Goal: Navigation & Orientation: Understand site structure

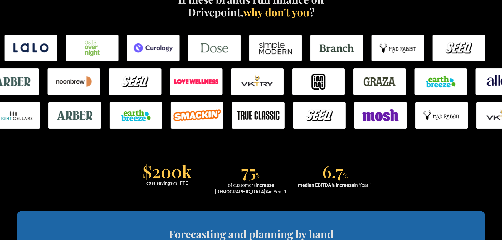
scroll to position [317, 0]
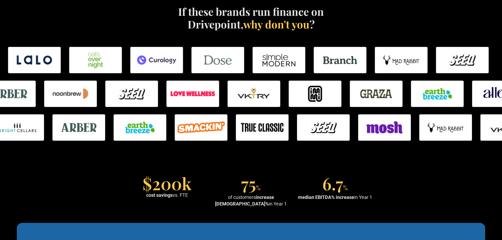
click at [310, 90] on img at bounding box center [315, 94] width 53 height 26
click at [307, 95] on img at bounding box center [315, 94] width 53 height 26
click at [231, 143] on div at bounding box center [323, 128] width 502 height 34
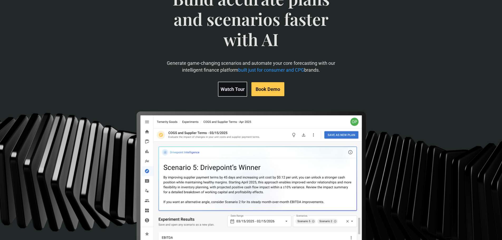
scroll to position [0, 0]
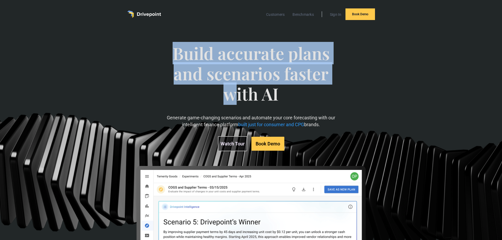
drag, startPoint x: 173, startPoint y: 53, endPoint x: 234, endPoint y: 99, distance: 76.7
click at [234, 99] on span "Build accurate plans and scenarios faster with AI" at bounding box center [250, 78] width 173 height 71
click at [279, 38] on div "Build accurate plans and scenarios faster with AI Generate game-changing scenar…" at bounding box center [250, 97] width 173 height 129
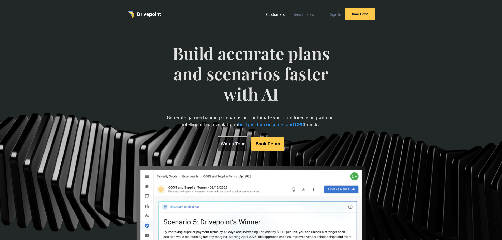
click at [275, 14] on link "Customers" at bounding box center [276, 14] width 24 height 7
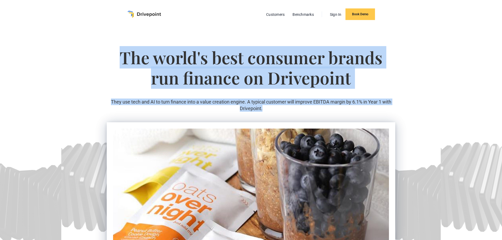
drag, startPoint x: 279, startPoint y: 110, endPoint x: 104, endPoint y: 64, distance: 181.4
click at [104, 64] on section "The world's best consumer brands run finance on Drivepoint They use tech and AI…" at bounding box center [251, 187] width 502 height 318
drag, startPoint x: 107, startPoint y: 61, endPoint x: 311, endPoint y: 115, distance: 211.0
click at [311, 115] on div "The world's best consumer brands run finance on Drivepoint They use tech and AI…" at bounding box center [251, 79] width 289 height 85
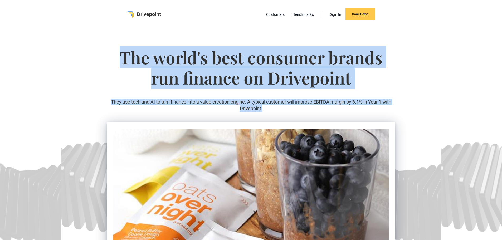
click at [305, 113] on div "The world's best consumer brands run finance on Drivepoint They use tech and AI…" at bounding box center [251, 79] width 289 height 85
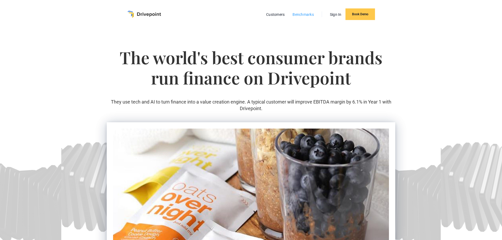
click at [300, 15] on link "Benchmarks" at bounding box center [303, 14] width 27 height 7
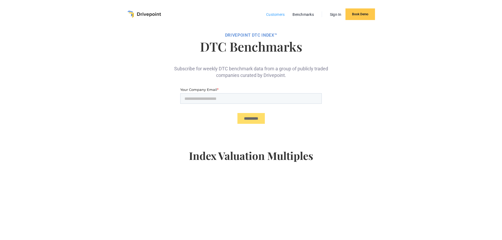
click at [282, 14] on link "Customers" at bounding box center [276, 14] width 24 height 7
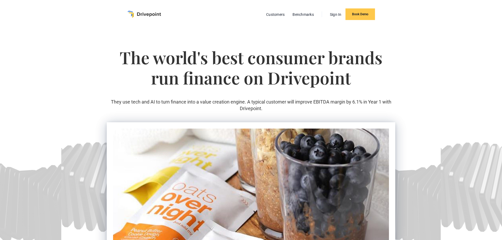
click at [134, 15] on img "home" at bounding box center [144, 14] width 34 height 7
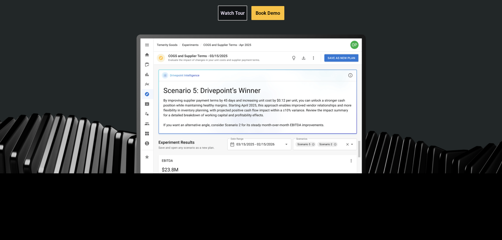
scroll to position [132, 0]
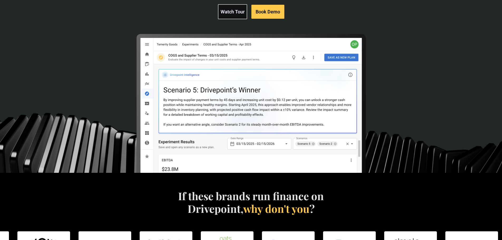
click at [136, 75] on img at bounding box center [251, 149] width 231 height 231
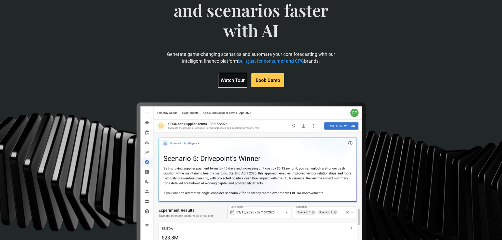
scroll to position [0, 0]
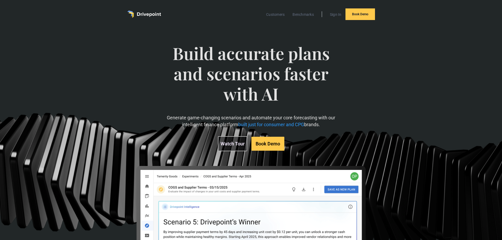
click at [195, 86] on span "Build accurate plans and scenarios faster with AI" at bounding box center [250, 78] width 173 height 71
click at [205, 117] on p "Generate game-changing scenarios and automate your core forecasting with our in…" at bounding box center [250, 120] width 173 height 13
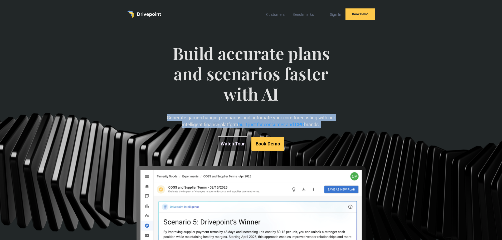
click at [205, 117] on p "Generate game-changing scenarios and automate your core forecasting with our in…" at bounding box center [250, 120] width 173 height 13
click at [198, 116] on p "Generate game-changing scenarios and automate your core forecasting with our in…" at bounding box center [250, 120] width 173 height 13
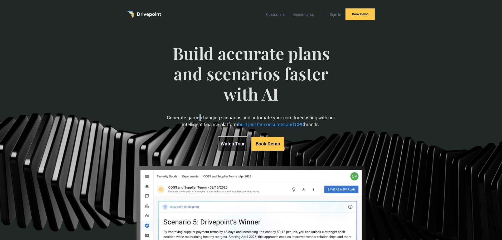
click at [198, 116] on p "Generate game-changing scenarios and automate your core forecasting with our in…" at bounding box center [250, 120] width 173 height 13
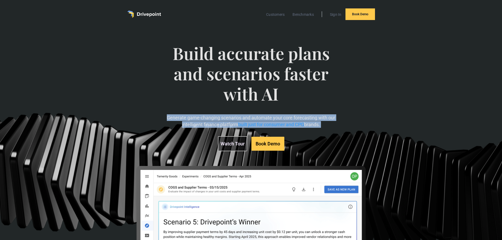
click at [198, 116] on p "Generate game-changing scenarios and automate your core forecasting with our in…" at bounding box center [250, 120] width 173 height 13
click at [199, 115] on p "Generate game-changing scenarios and automate your core forecasting with our in…" at bounding box center [250, 120] width 173 height 13
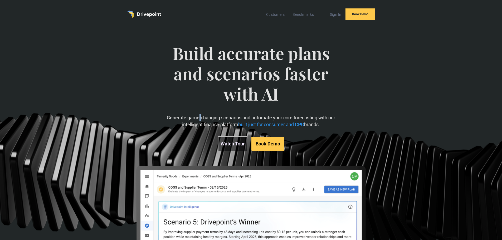
click at [199, 115] on p "Generate game-changing scenarios and automate your core forecasting with our in…" at bounding box center [250, 120] width 173 height 13
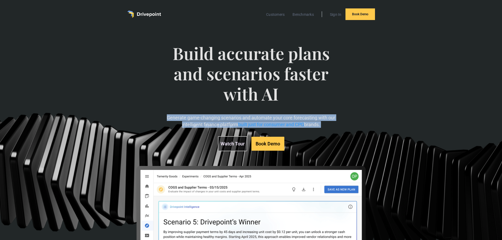
click at [199, 115] on p "Generate game-changing scenarios and automate your core forecasting with our in…" at bounding box center [250, 120] width 173 height 13
click at [201, 120] on p "Generate game-changing scenarios and automate your core forecasting with our in…" at bounding box center [250, 120] width 173 height 13
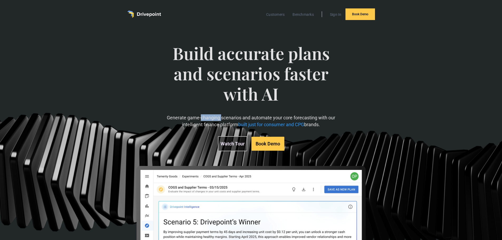
click at [201, 120] on p "Generate game-changing scenarios and automate your core forecasting with our in…" at bounding box center [250, 120] width 173 height 13
click at [206, 122] on p "Generate game-changing scenarios and automate your core forecasting with our in…" at bounding box center [250, 120] width 173 height 13
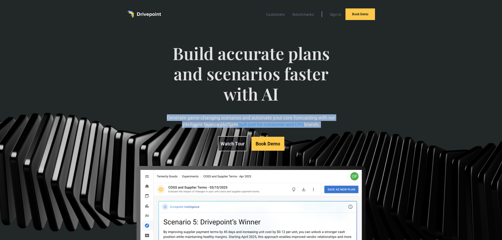
click at [206, 122] on p "Generate game-changing scenarios and automate your core forecasting with our in…" at bounding box center [250, 120] width 173 height 13
click at [203, 122] on p "Generate game-changing scenarios and automate your core forecasting with our in…" at bounding box center [250, 120] width 173 height 13
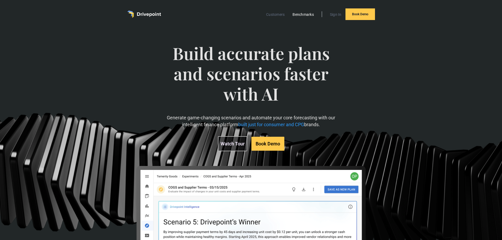
click at [304, 14] on link "Benchmarks" at bounding box center [303, 14] width 27 height 7
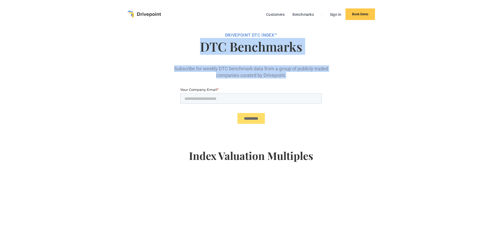
drag, startPoint x: 189, startPoint y: 48, endPoint x: 322, endPoint y: 74, distance: 135.4
click at [322, 74] on div "DRIVEPOiNT DTC Index™ DTC Benchmarks Subscribe for weekly DTC benchmark data fr…" at bounding box center [251, 207] width 289 height 359
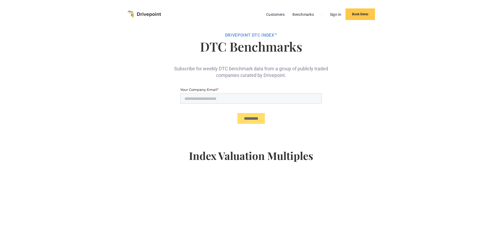
click at [159, 92] on div at bounding box center [251, 107] width 289 height 41
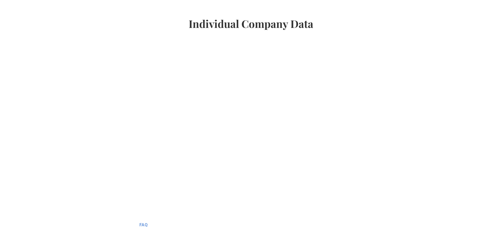
scroll to position [343, 0]
click at [119, 111] on div at bounding box center [251, 136] width 502 height 156
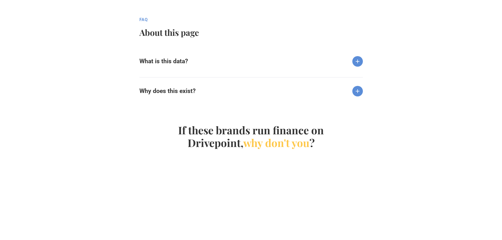
scroll to position [553, 0]
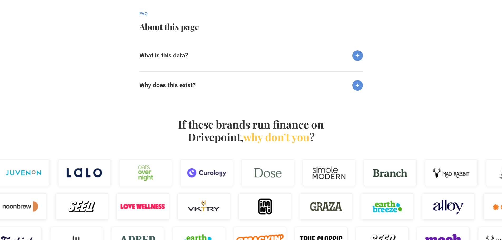
click at [248, 66] on div "What is this data? The public company data above is the first component of a br…" at bounding box center [250, 67] width 223 height 51
click at [359, 55] on img at bounding box center [357, 55] width 11 height 11
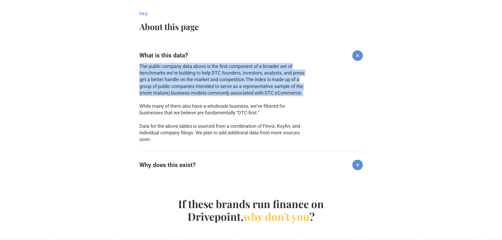
drag, startPoint x: 310, startPoint y: 100, endPoint x: 119, endPoint y: 69, distance: 193.6
click at [119, 69] on div "fAQ About this page What is this data? The public company data above is the fir…" at bounding box center [251, 95] width 502 height 169
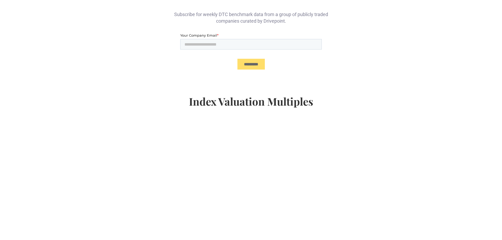
scroll to position [0, 0]
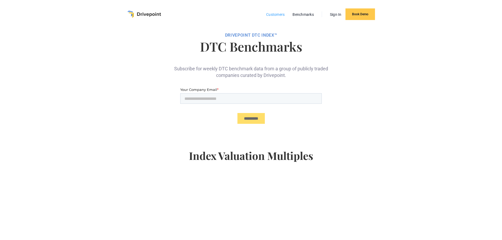
click at [271, 17] on link "Customers" at bounding box center [276, 14] width 24 height 7
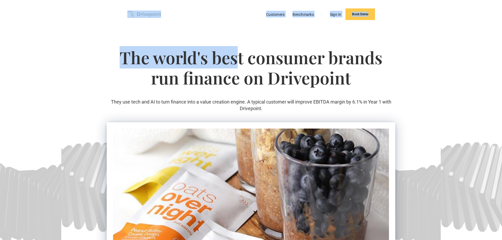
drag, startPoint x: 122, startPoint y: 14, endPoint x: 238, endPoint y: 40, distance: 119.0
click at [206, 59] on h1 "The world's best consumer brands run finance on Drivepoint" at bounding box center [251, 72] width 289 height 51
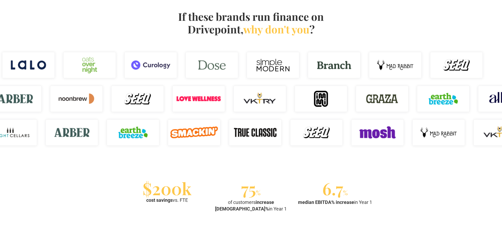
scroll to position [343, 0]
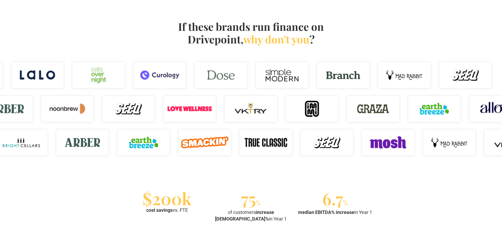
click at [91, 47] on div "If these brands run finance on Drivepoint, why don't you ?" at bounding box center [251, 39] width 321 height 38
click at [158, 35] on div "If these brands run finance on Drivepoint, why don't you ?" at bounding box center [251, 39] width 321 height 38
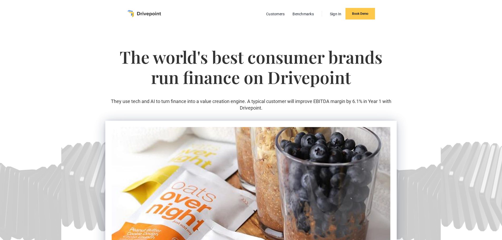
scroll to position [0, 0]
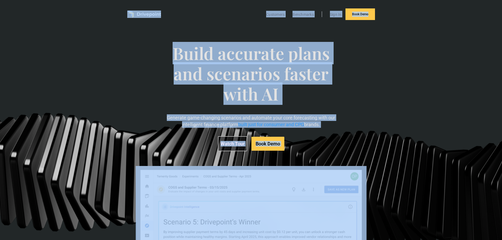
drag, startPoint x: 117, startPoint y: 10, endPoint x: 340, endPoint y: 176, distance: 277.7
click at [325, 177] on div "Customers Benchmarks Sign In Book Demo Build accurate plans and scenarios faste…" at bounding box center [251, 152] width 502 height 305
click at [373, 155] on div "Build accurate plans and scenarios faster with AI Generate game-changing scenar…" at bounding box center [251, 165] width 289 height 265
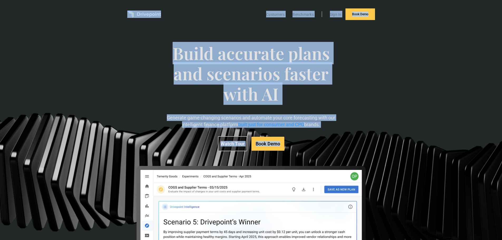
drag, startPoint x: 337, startPoint y: 155, endPoint x: 93, endPoint y: 11, distance: 283.6
click at [93, 11] on div "Customers Benchmarks Sign In Book Demo Build accurate plans and scenarios faste…" at bounding box center [251, 152] width 502 height 305
click at [98, 18] on div "Customers Benchmarks Sign In Book Demo" at bounding box center [251, 14] width 502 height 28
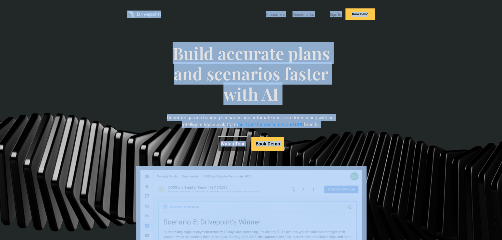
drag, startPoint x: 98, startPoint y: 13, endPoint x: 367, endPoint y: 144, distance: 299.2
click at [367, 144] on div "Customers Benchmarks Sign In Book Demo Build accurate plans and scenarios faste…" at bounding box center [251, 152] width 502 height 305
click at [367, 144] on div "Build accurate plans and scenarios faster with AI Generate game-changing scenar…" at bounding box center [251, 165] width 289 height 265
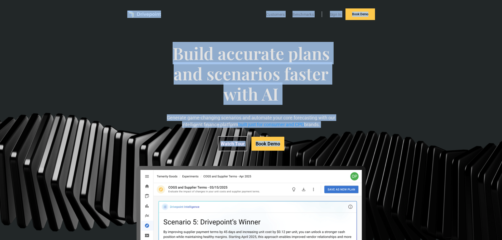
drag, startPoint x: 349, startPoint y: 145, endPoint x: 91, endPoint y: 13, distance: 289.5
click at [123, 9] on div "Customers Benchmarks Sign In Book Demo Build accurate plans and scenarios faste…" at bounding box center [251, 152] width 502 height 305
click at [91, 13] on div "Customers Benchmarks Sign In Book Demo" at bounding box center [251, 14] width 502 height 28
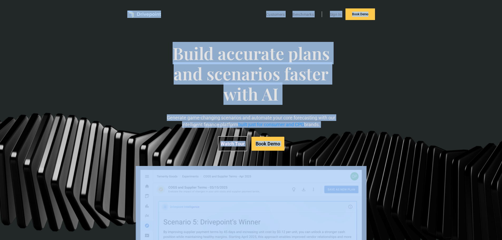
drag, startPoint x: 99, startPoint y: 15, endPoint x: 367, endPoint y: 136, distance: 294.7
click at [367, 136] on div "Customers Benchmarks Sign In Book Demo Build accurate plans and scenarios faste…" at bounding box center [251, 152] width 502 height 305
click at [348, 134] on div "Build accurate plans and scenarios faster with AI Generate game-changing scenar…" at bounding box center [251, 165] width 289 height 265
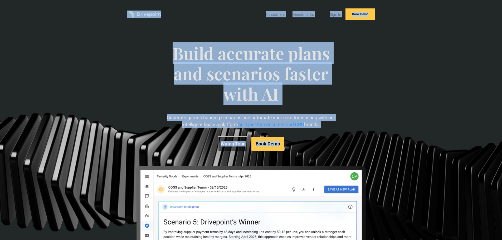
drag, startPoint x: 321, startPoint y: 141, endPoint x: 94, endPoint y: 14, distance: 260.5
click at [94, 14] on div "Customers Benchmarks Sign In Book Demo Build accurate plans and scenarios faste…" at bounding box center [251, 152] width 502 height 305
click at [94, 14] on div "Customers Benchmarks Sign In Book Demo" at bounding box center [251, 14] width 502 height 28
drag, startPoint x: 91, startPoint y: 11, endPoint x: 348, endPoint y: 150, distance: 292.7
click at [348, 150] on div "Customers Benchmarks Sign In Book Demo Build accurate plans and scenarios faste…" at bounding box center [251, 152] width 502 height 305
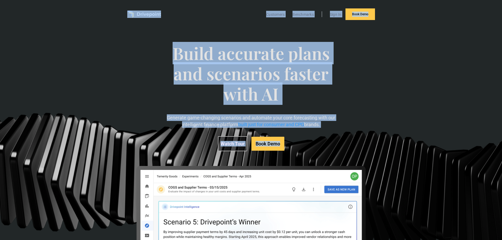
click at [348, 150] on div "Build accurate plans and scenarios faster with AI Generate game-changing scenar…" at bounding box center [251, 165] width 289 height 265
drag, startPoint x: 334, startPoint y: 151, endPoint x: 85, endPoint y: 9, distance: 285.9
click at [85, 9] on div "Customers Benchmarks Sign In Book Demo Build accurate plans and scenarios faste…" at bounding box center [251, 152] width 502 height 305
click at [84, 10] on div "Customers Benchmarks Sign In Book Demo" at bounding box center [251, 14] width 502 height 28
drag, startPoint x: 82, startPoint y: 9, endPoint x: 334, endPoint y: 145, distance: 287.3
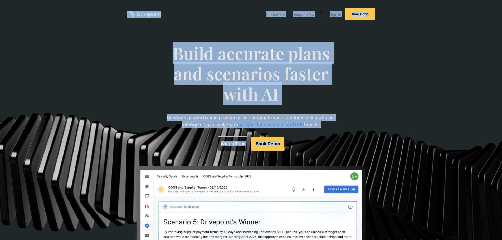
click at [334, 145] on div "Customers Benchmarks Sign In Book Demo Build accurate plans and scenarios faste…" at bounding box center [251, 152] width 502 height 305
click at [319, 151] on div "Watch Tour Book Demo" at bounding box center [250, 143] width 173 height 15
drag, startPoint x: 311, startPoint y: 151, endPoint x: 124, endPoint y: 16, distance: 230.8
click at [124, 16] on div "Customers Benchmarks Sign In Book Demo Build accurate plans and scenarios faste…" at bounding box center [251, 152] width 502 height 305
click at [119, 16] on div "Customers Benchmarks Sign In Book Demo" at bounding box center [251, 14] width 300 height 28
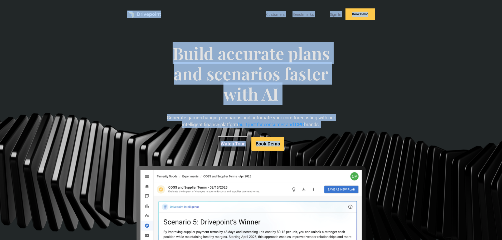
drag, startPoint x: 114, startPoint y: 13, endPoint x: 409, endPoint y: 83, distance: 302.9
click at [349, 130] on div "Customers Benchmarks Sign In Book Demo Build accurate plans and scenarios faste…" at bounding box center [251, 152] width 502 height 305
click at [221, 27] on div "Customers Benchmarks Sign In Book Demo" at bounding box center [251, 14] width 300 height 28
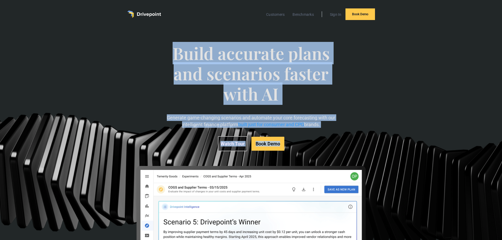
drag, startPoint x: 153, startPoint y: 50, endPoint x: 337, endPoint y: 144, distance: 206.4
click at [343, 145] on div "Build accurate plans and scenarios faster with AI Generate game-changing scenar…" at bounding box center [251, 165] width 289 height 265
click at [312, 148] on div "Watch Tour Book Demo" at bounding box center [250, 143] width 173 height 15
click at [306, 138] on div "Watch Tour Book Demo" at bounding box center [250, 143] width 173 height 15
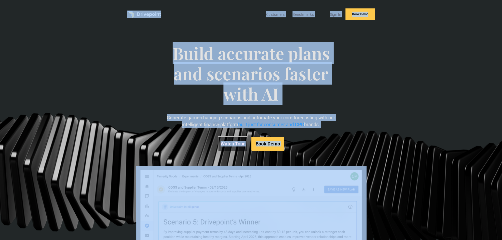
drag, startPoint x: 309, startPoint y: 189, endPoint x: 120, endPoint y: 6, distance: 263.2
click at [119, 7] on div "Customers Benchmarks Sign In Book Demo" at bounding box center [251, 14] width 300 height 28
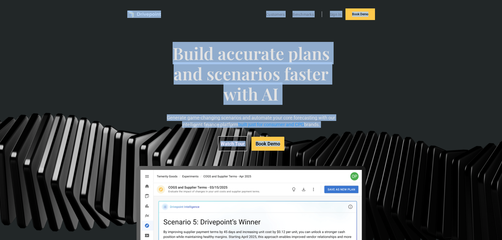
drag, startPoint x: 116, startPoint y: 7, endPoint x: 334, endPoint y: 139, distance: 253.9
click at [334, 139] on div "Customers Benchmarks Sign In Book Demo Build accurate plans and scenarios faste…" at bounding box center [251, 152] width 502 height 305
click at [319, 141] on div "Watch Tour Book Demo" at bounding box center [250, 143] width 173 height 15
drag, startPoint x: 302, startPoint y: 146, endPoint x: 111, endPoint y: 6, distance: 237.2
click at [111, 6] on div "Customers Benchmarks Sign In Book Demo Build accurate plans and scenarios faste…" at bounding box center [251, 152] width 502 height 305
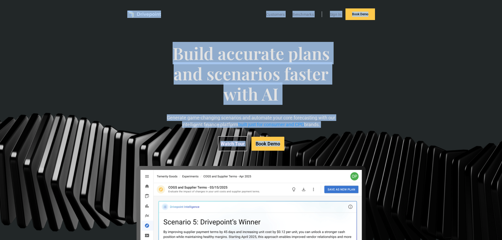
click at [110, 7] on div "Customers Benchmarks Sign In Book Demo" at bounding box center [251, 14] width 300 height 28
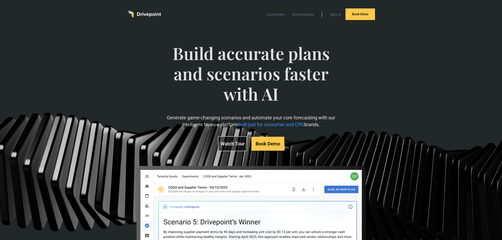
click at [107, 9] on div "Customers Benchmarks Sign In Book Demo" at bounding box center [251, 14] width 300 height 28
